Goal: Transaction & Acquisition: Purchase product/service

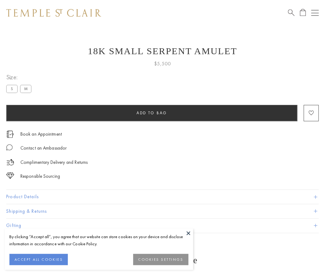
scroll to position [25, 0]
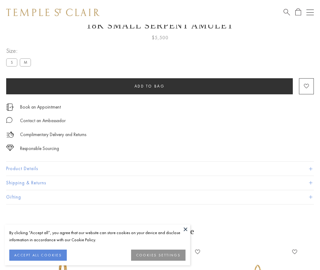
click at [149, 86] on span "Add to bag" at bounding box center [150, 86] width 30 height 5
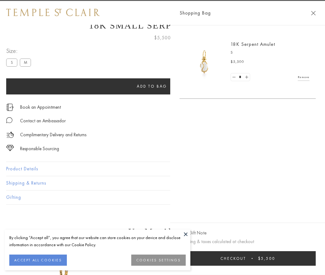
click at [246, 258] on span "Checkout" at bounding box center [233, 257] width 26 height 5
